Goal: Navigation & Orientation: Find specific page/section

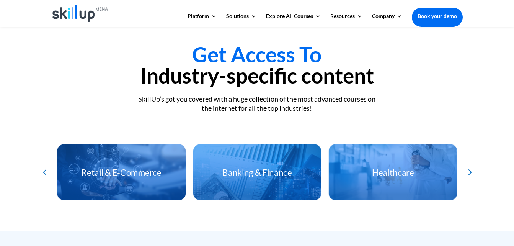
scroll to position [1646, 0]
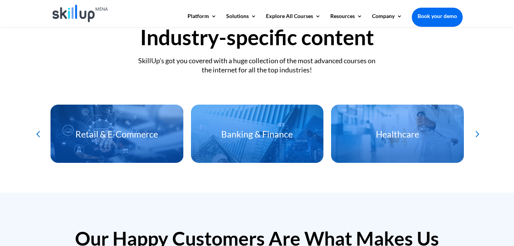
click at [41, 130] on div "Previous slide" at bounding box center [37, 134] width 13 height 13
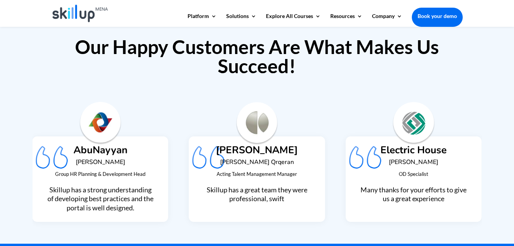
scroll to position [1876, 0]
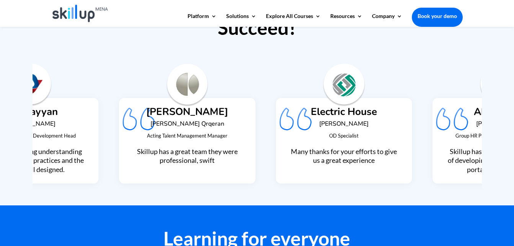
click at [321, 126] on div "Electric House Amal Mohamed OD Specialist Many thanks for your efforts to give …" at bounding box center [344, 140] width 108 height 67
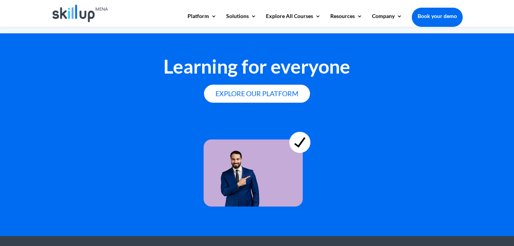
scroll to position [2068, 0]
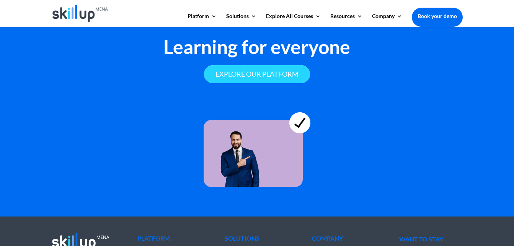
click at [260, 70] on link "Explore our platform" at bounding box center [257, 74] width 106 height 18
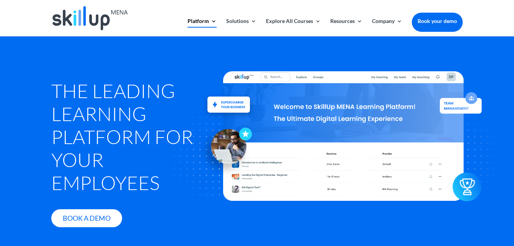
click at [94, 23] on img at bounding box center [89, 18] width 75 height 24
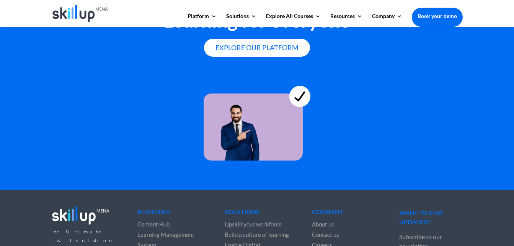
scroll to position [2057, 0]
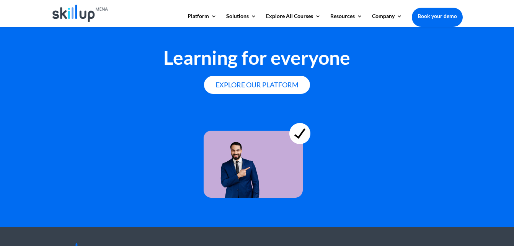
click at [301, 126] on img at bounding box center [257, 153] width 107 height 90
drag, startPoint x: 253, startPoint y: 140, endPoint x: 235, endPoint y: 144, distance: 18.6
click at [253, 140] on img at bounding box center [257, 153] width 107 height 90
click at [235, 144] on img at bounding box center [257, 153] width 107 height 90
drag, startPoint x: 236, startPoint y: 168, endPoint x: 265, endPoint y: 151, distance: 34.1
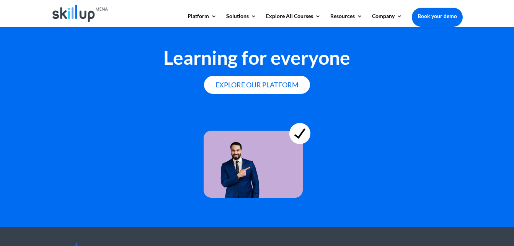
click at [237, 168] on img at bounding box center [257, 153] width 107 height 90
drag, startPoint x: 306, startPoint y: 134, endPoint x: 306, endPoint y: 129, distance: 4.6
click at [306, 134] on img at bounding box center [257, 153] width 107 height 90
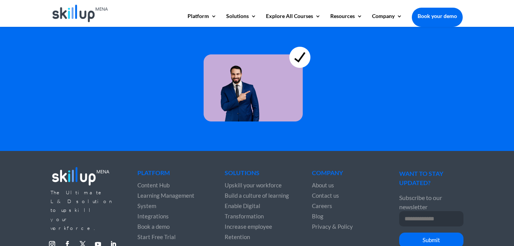
scroll to position [2172, 0]
